Goal: Navigation & Orientation: Find specific page/section

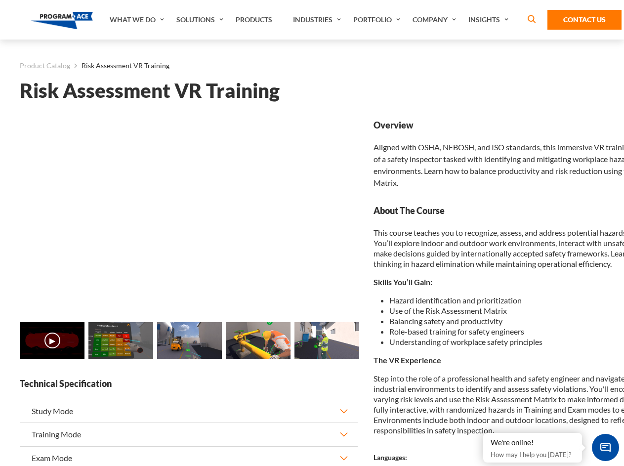
click at [201, 20] on link "Solutions" at bounding box center [200, 20] width 59 height 40
click at [0, 0] on div "AI & Computer Vision Solutions Computer Vision Quality Control AI tools for fas…" at bounding box center [0, 0] width 0 height 0
click at [0, 0] on div "AI & Computer Vision Solutions Virtual Training Solutions Virtual Tour Solution…" at bounding box center [0, 0] width 0 height 0
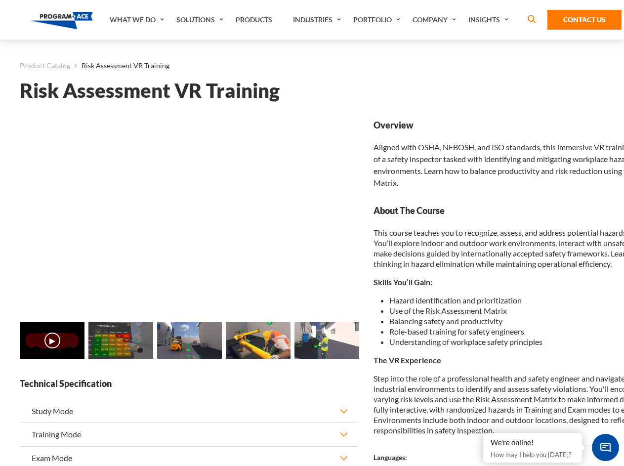
click at [0, 0] on div "AI & Computer Vision Solutions Virtual Training Solutions Virtual Tour Solution…" at bounding box center [0, 0] width 0 height 0
click at [0, 0] on div "AI & Computer Vision Solutions Computer Vision Quality Control AI tools for fas…" at bounding box center [0, 0] width 0 height 0
